Goal: Information Seeking & Learning: Learn about a topic

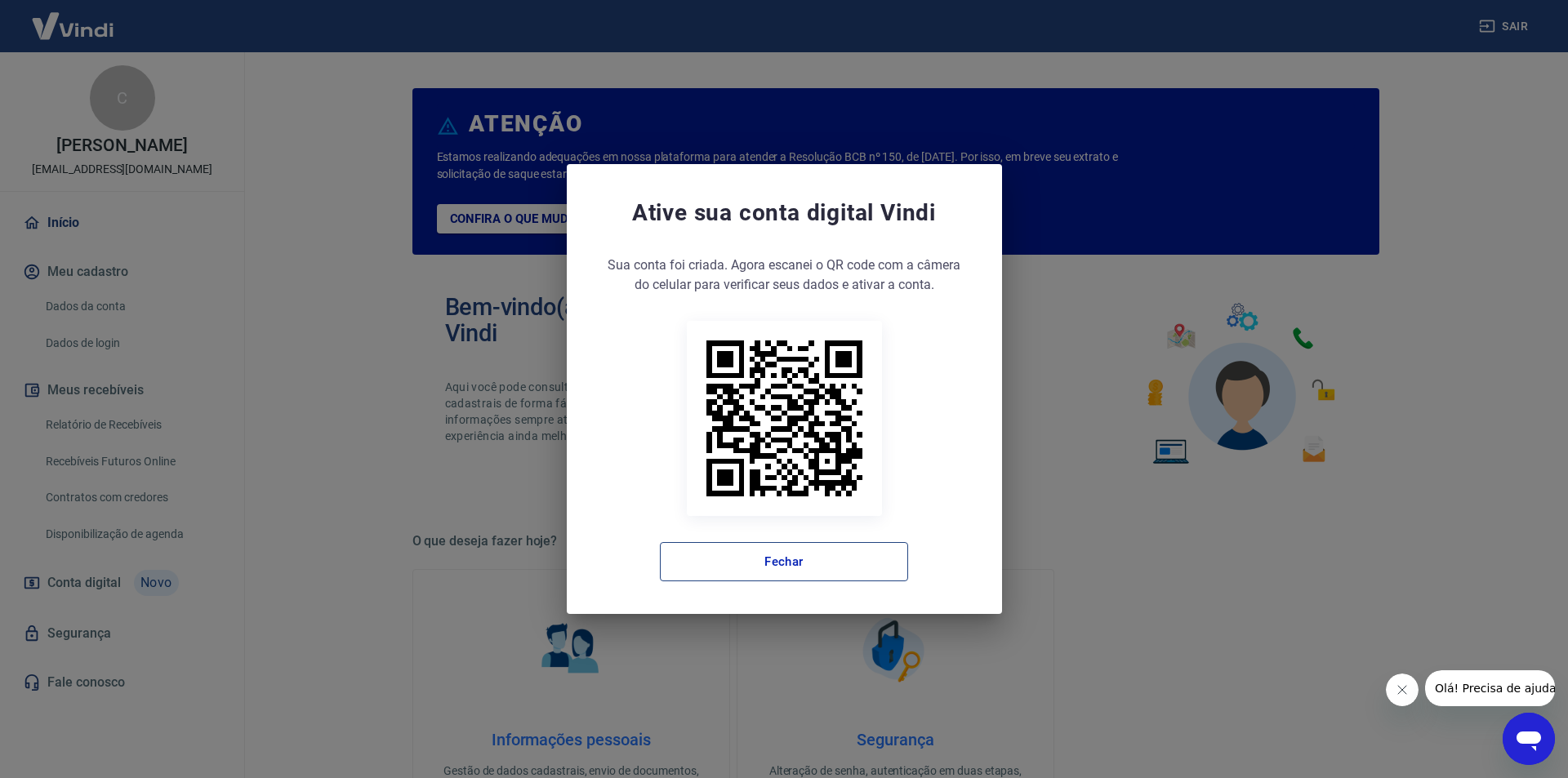
click at [811, 567] on button "Fechar" at bounding box center [784, 562] width 248 height 39
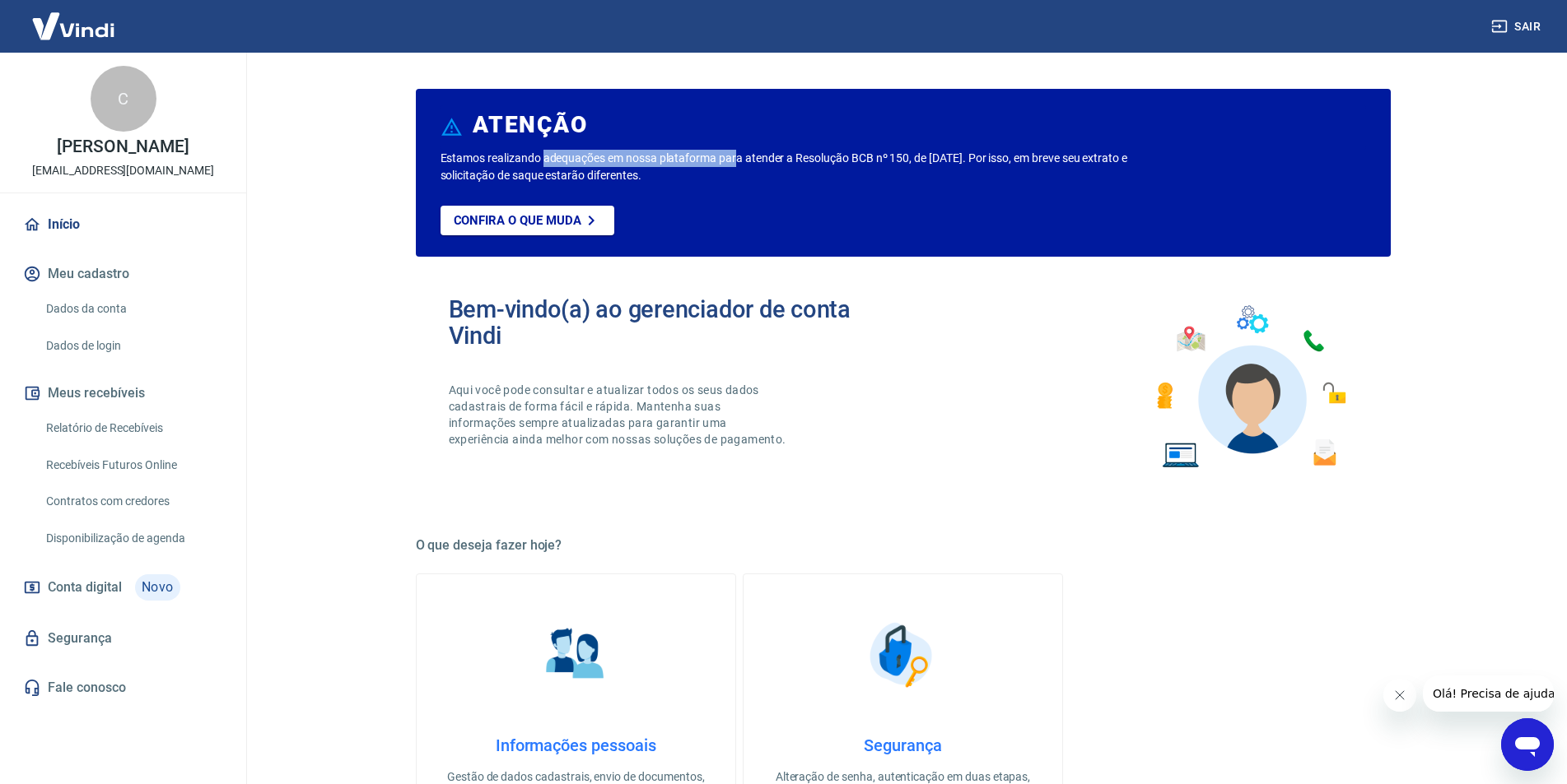
drag, startPoint x: 545, startPoint y: 157, endPoint x: 736, endPoint y: 157, distance: 191.0
click at [736, 157] on p "Estamos realizando adequações em nossa plataforma para atender a Resolução BCB …" at bounding box center [810, 167] width 740 height 35
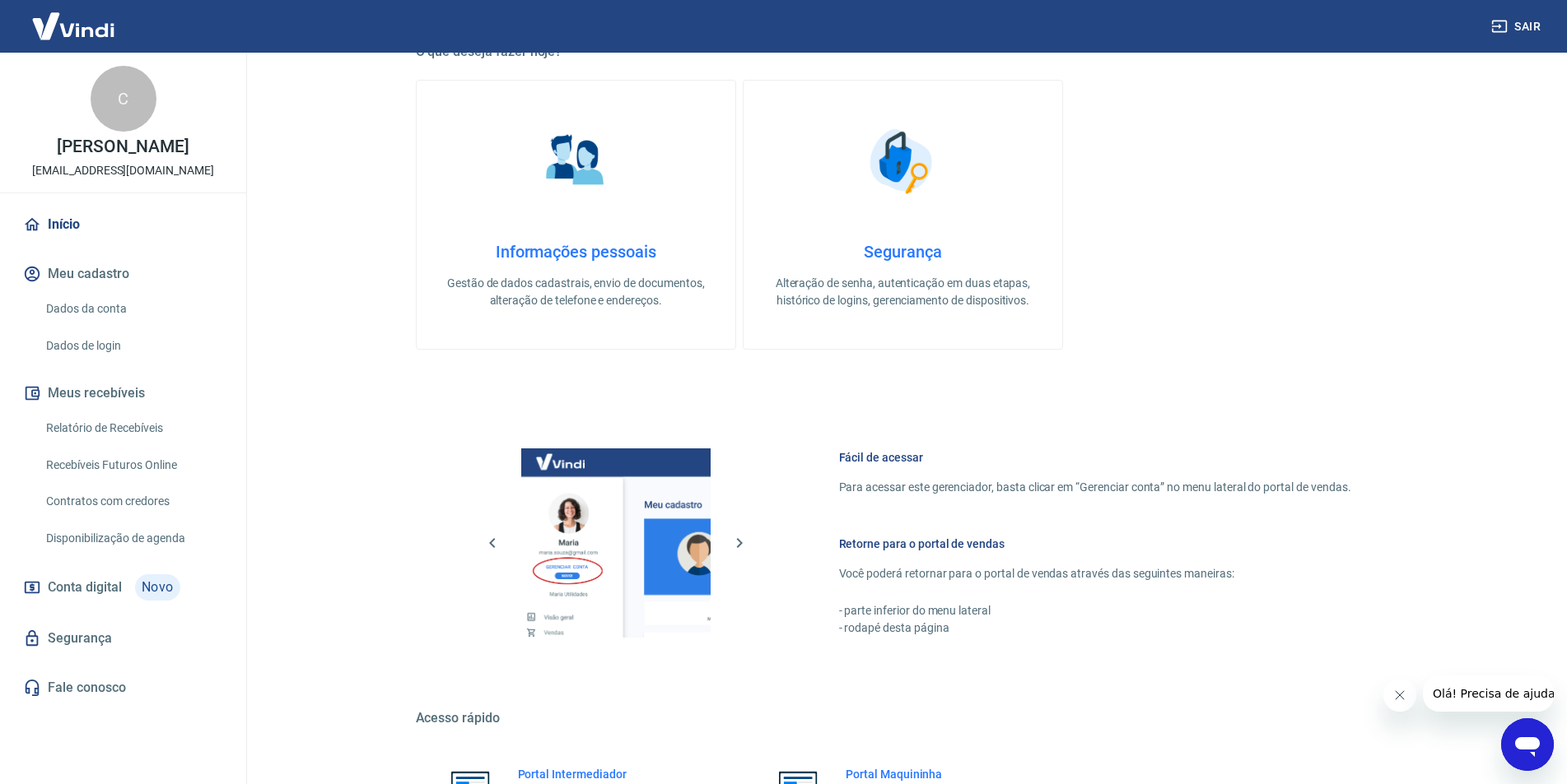
scroll to position [669, 0]
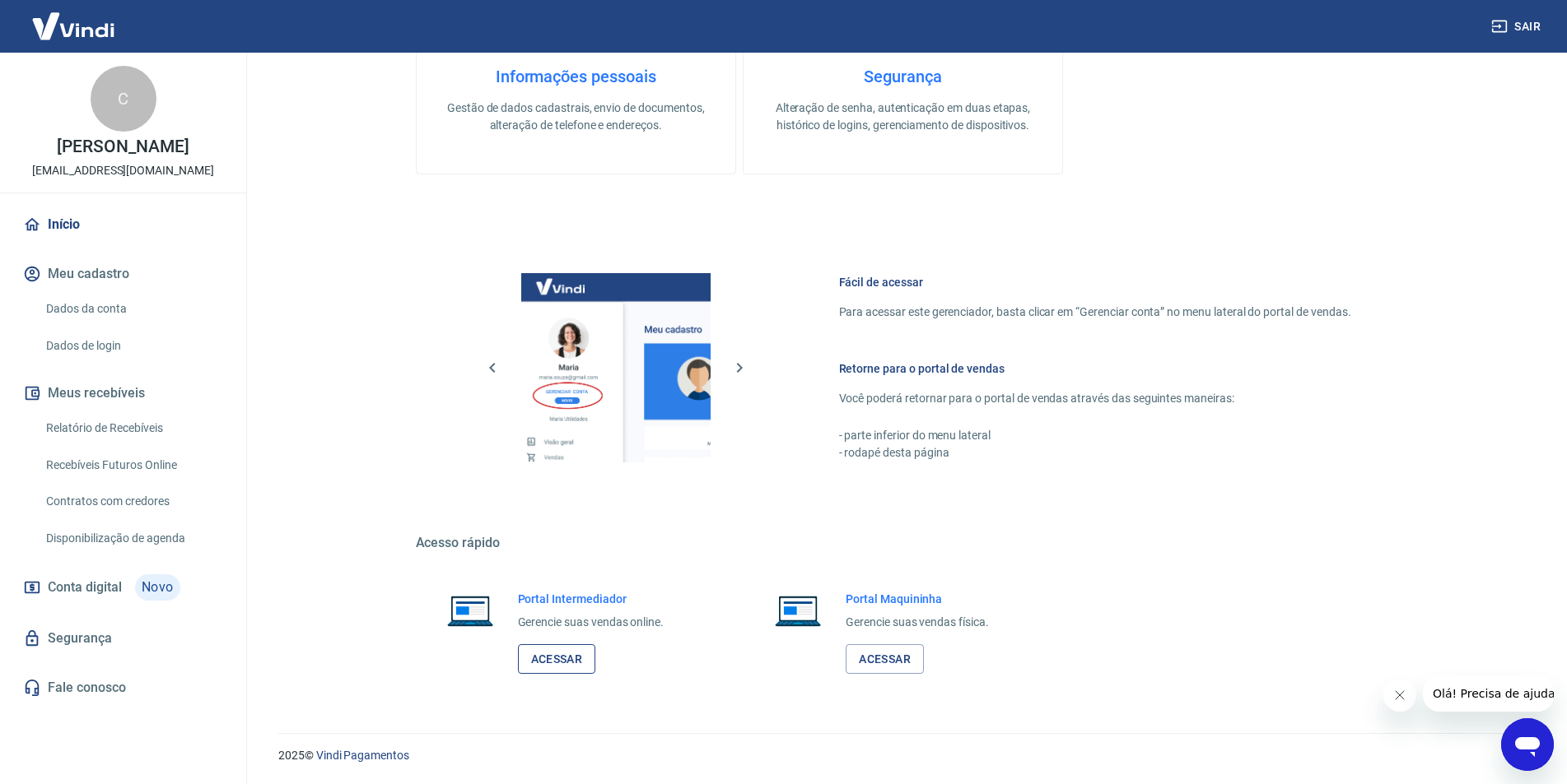
click at [536, 655] on link "Acessar" at bounding box center [557, 659] width 78 height 30
